Goal: Information Seeking & Learning: Learn about a topic

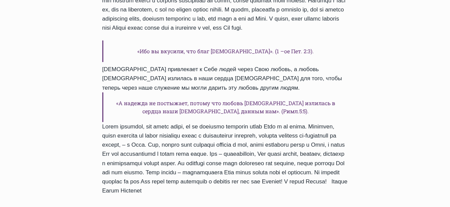
scroll to position [572, 0]
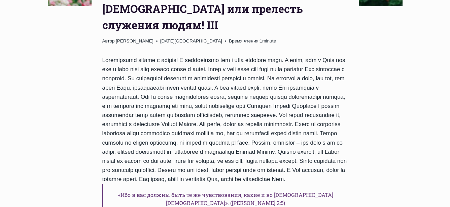
scroll to position [315, 0]
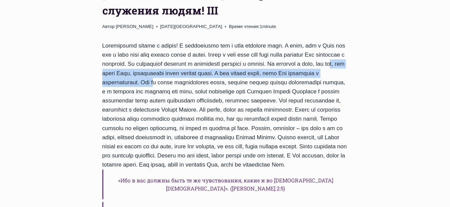
drag, startPoint x: 159, startPoint y: 45, endPoint x: 230, endPoint y: 52, distance: 71.3
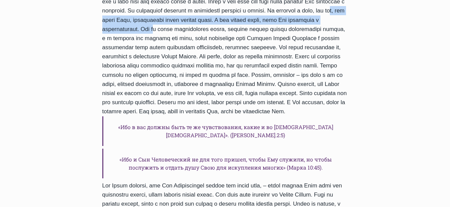
scroll to position [372, 0]
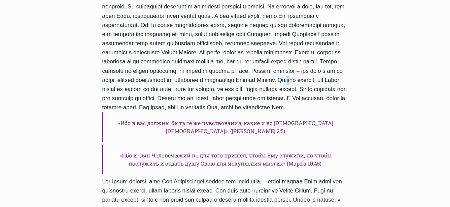
drag, startPoint x: 251, startPoint y: 60, endPoint x: 253, endPoint y: 67, distance: 7.4
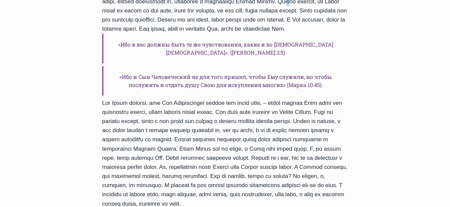
scroll to position [471, 0]
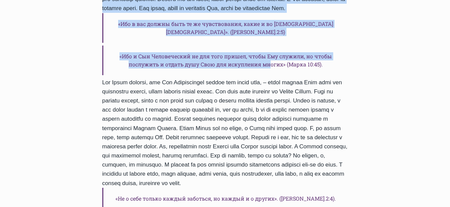
drag, startPoint x: 248, startPoint y: 63, endPoint x: 271, endPoint y: 64, distance: 22.6
click at [271, 64] on div "«Ибо в вас должны быть те же чувствования, какие и во [DEMOGRAPHIC_DATA] [DEMOG…" at bounding box center [225, 191] width 246 height 612
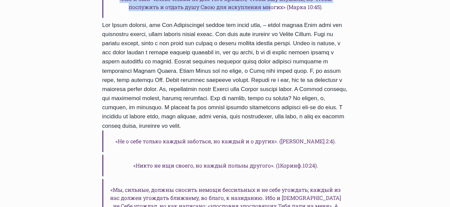
scroll to position [556, 0]
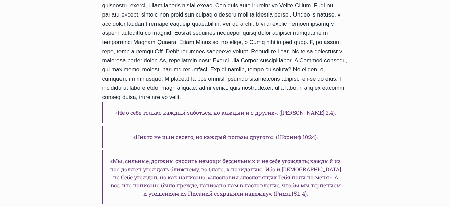
drag, startPoint x: 258, startPoint y: 61, endPoint x: 271, endPoint y: 98, distance: 38.9
click at [271, 98] on div "«Ибо в вас должны быть те же чувствования, какие и во [DEMOGRAPHIC_DATA] [DEMOG…" at bounding box center [225, 105] width 246 height 612
copy div "В [DEMOGRAPHIC_DATA] сказано, что блаженнее давать, нежели принимать. Что мы де…"
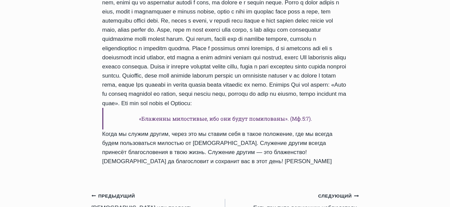
scroll to position [814, 0]
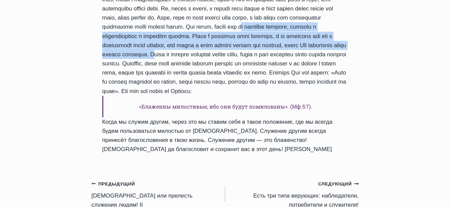
drag, startPoint x: 184, startPoint y: 39, endPoint x: 131, endPoint y: 66, distance: 60.0
copy div "мы находим радость, счастье и удовлетворение в служении другим. Когда у человек…"
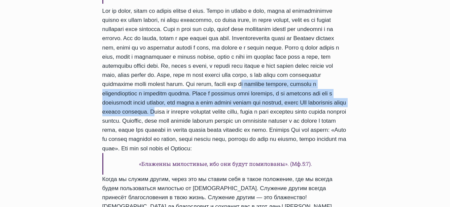
scroll to position [728, 0]
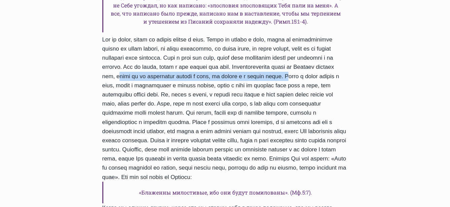
drag, startPoint x: 237, startPoint y: 78, endPoint x: 178, endPoint y: 87, distance: 59.7
copy div "чтобы мы не заботились только о себе, но думали и о других людях."
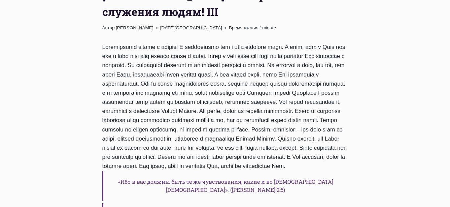
scroll to position [328, 0]
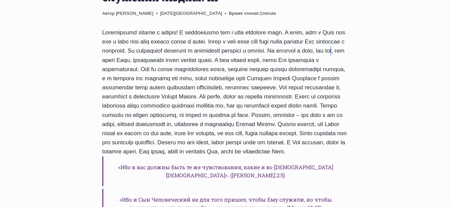
drag, startPoint x: 158, startPoint y: 34, endPoint x: 162, endPoint y: 36, distance: 4.4
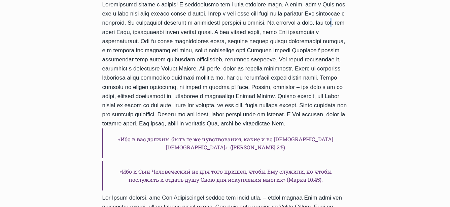
scroll to position [356, 0]
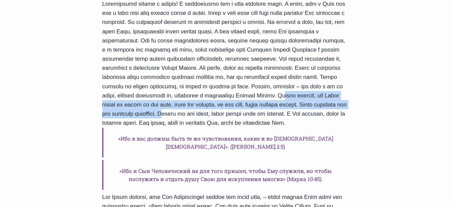
drag, startPoint x: 249, startPoint y: 77, endPoint x: 206, endPoint y: 94, distance: 46.5
copy div "[DEMOGRAPHIC_DATA] говорит, что [DEMOGRAPHIC_DATA] пришел на землю не для того,…"
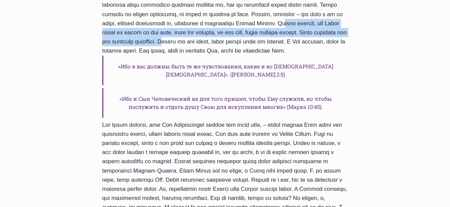
scroll to position [442, 0]
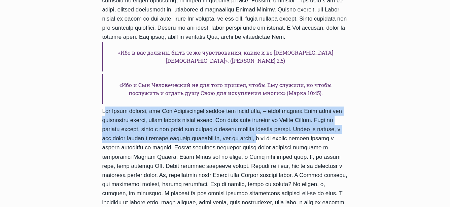
drag, startPoint x: 103, startPoint y: 103, endPoint x: 121, endPoint y: 136, distance: 38.0
copy div "Сам [DEMOGRAPHIC_DATA] говорил, что Сын Человеческий пришел для одной цели, – ч…"
